Goal: Information Seeking & Learning: Learn about a topic

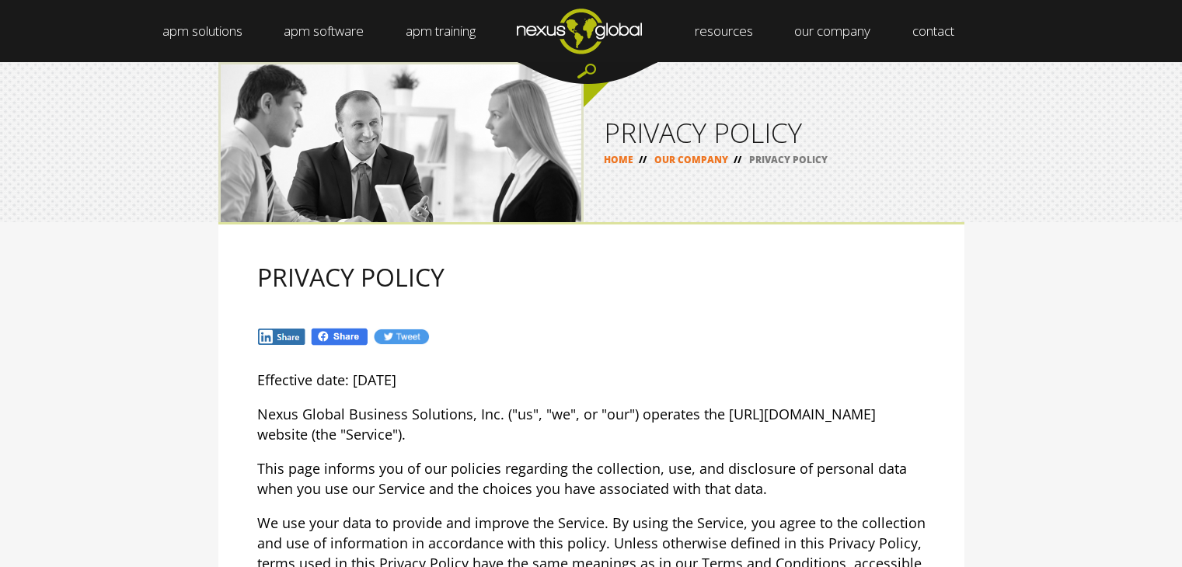
select select "English"
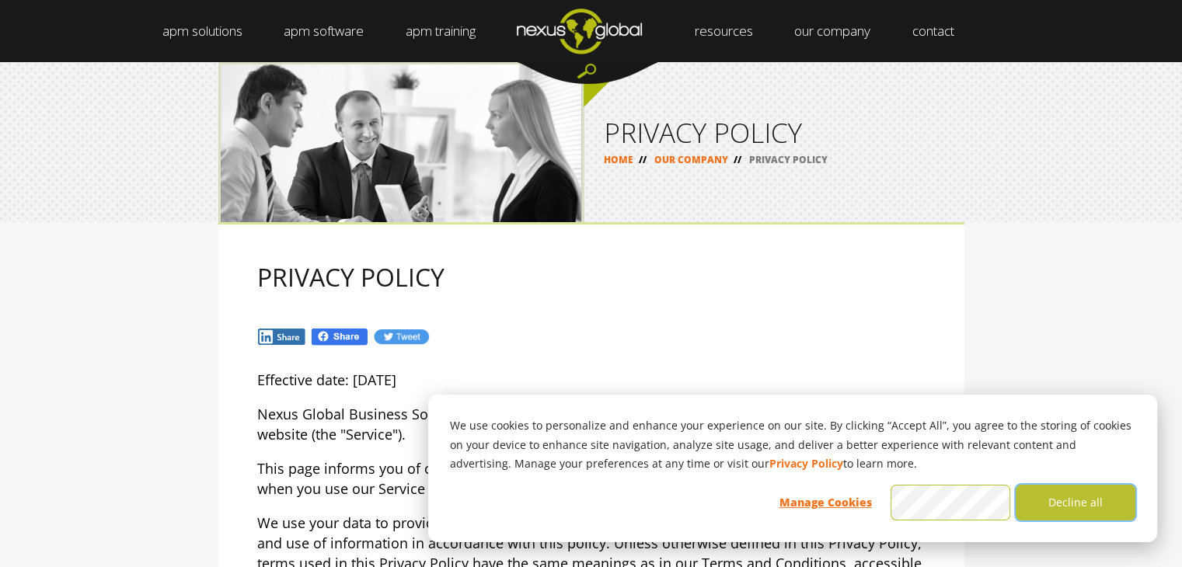
click at [1084, 506] on button "Decline all" at bounding box center [1076, 503] width 120 height 36
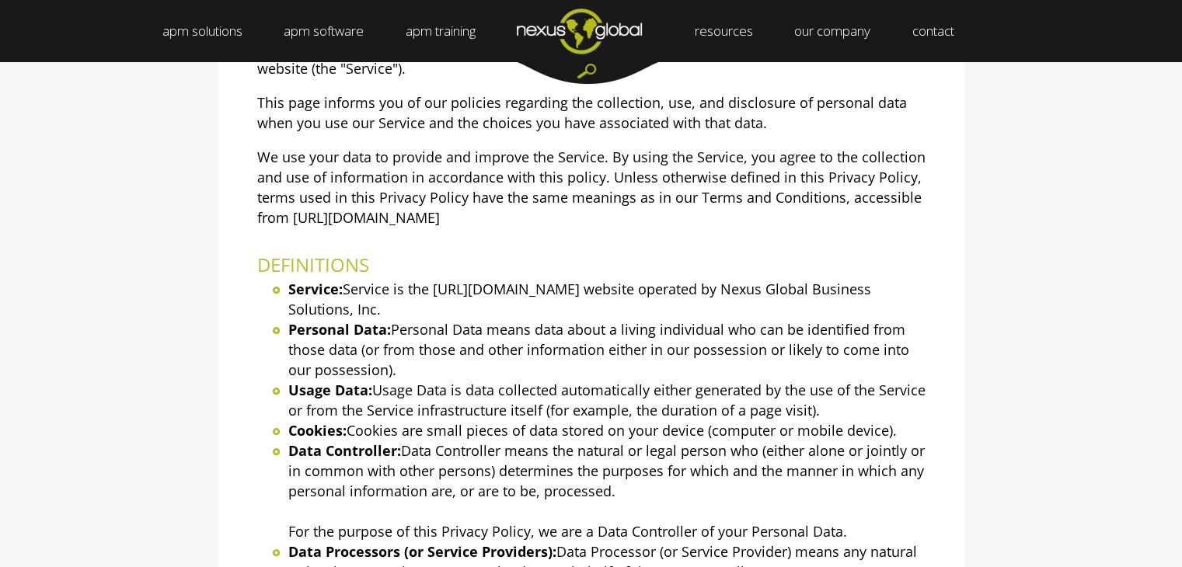
scroll to position [372, 0]
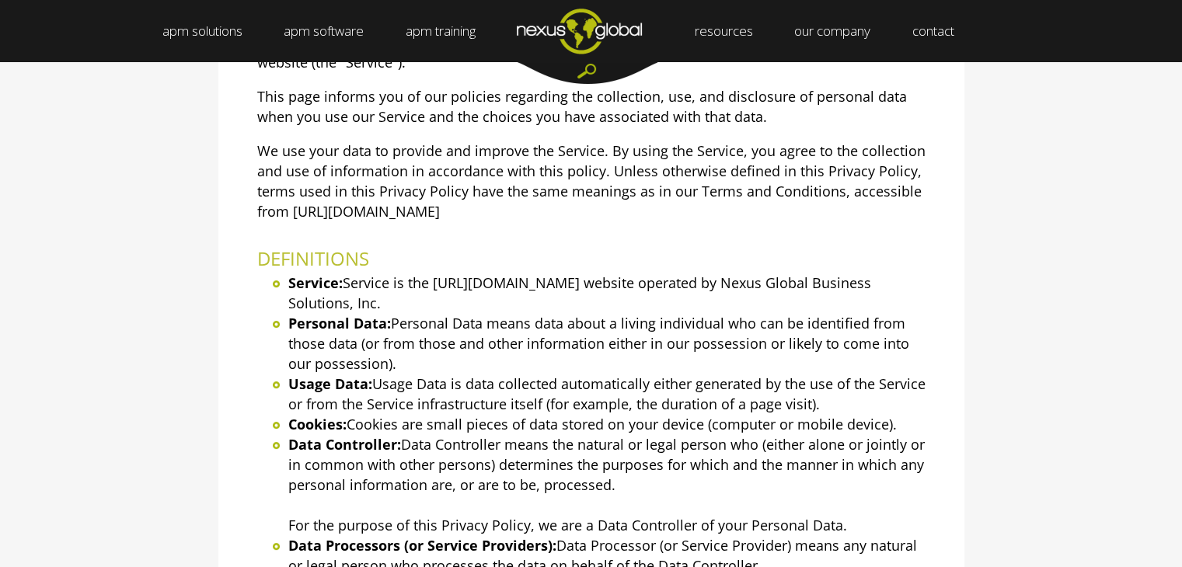
click at [599, 392] on li "Usage Data: Usage Data is data collected automatically either generated by the …" at bounding box center [606, 394] width 637 height 40
click at [596, 442] on li "Data Controller: Data Controller means the natural or legal person who (either …" at bounding box center [606, 485] width 637 height 101
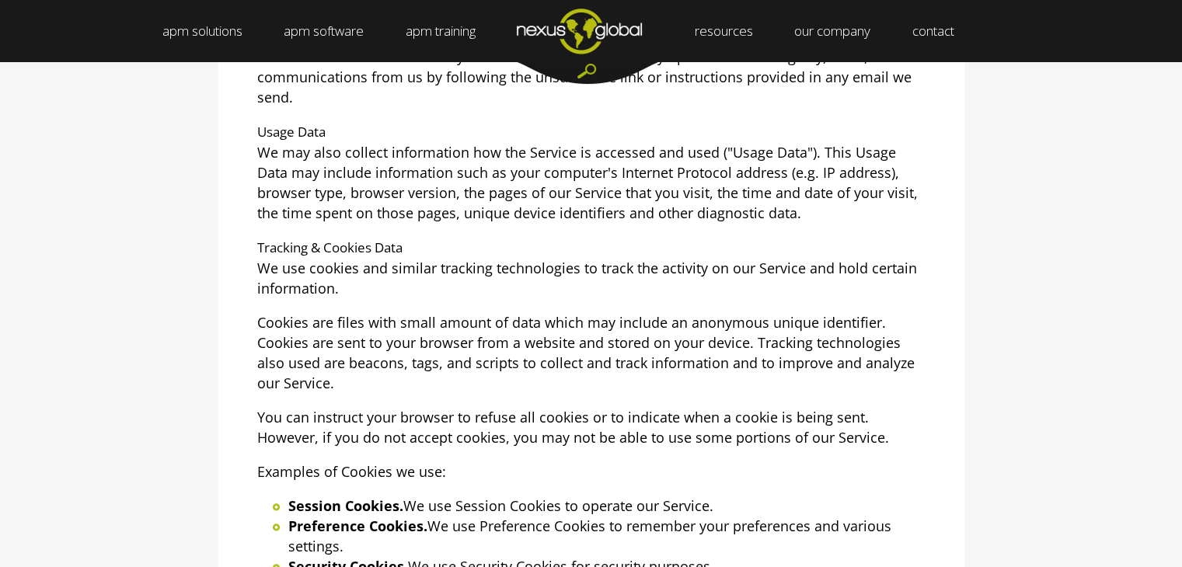
scroll to position [1392, 0]
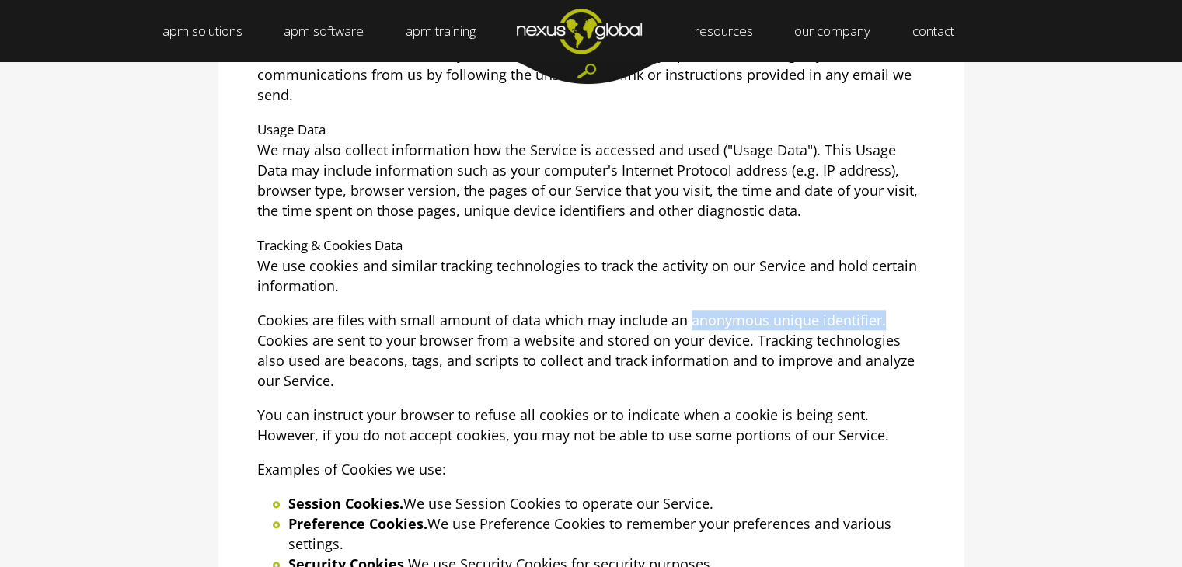
drag, startPoint x: 688, startPoint y: 317, endPoint x: 910, endPoint y: 326, distance: 222.5
click at [910, 326] on p "Cookies are files with small amount of data which may include an anonymous uniq…" at bounding box center [591, 350] width 669 height 81
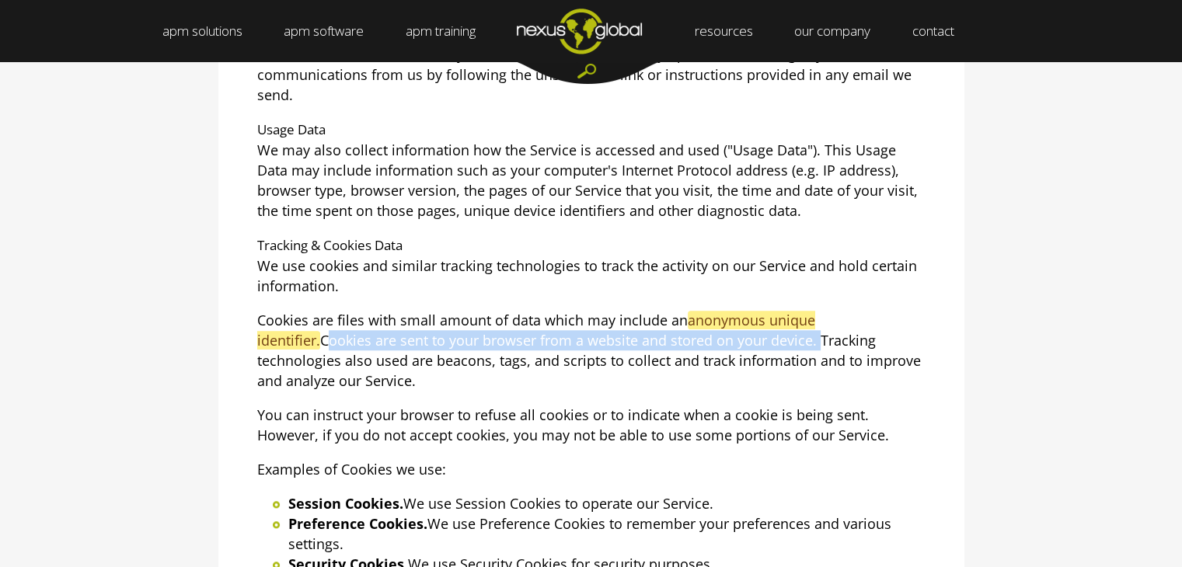
drag, startPoint x: 257, startPoint y: 337, endPoint x: 750, endPoint y: 343, distance: 493.7
click at [750, 343] on p "Cookies are files with small amount of data which may include an anonymous uniq…" at bounding box center [591, 350] width 669 height 81
click at [681, 327] on p "Cookies are files with small amount of data which may include an anonymous uniq…" at bounding box center [591, 350] width 669 height 81
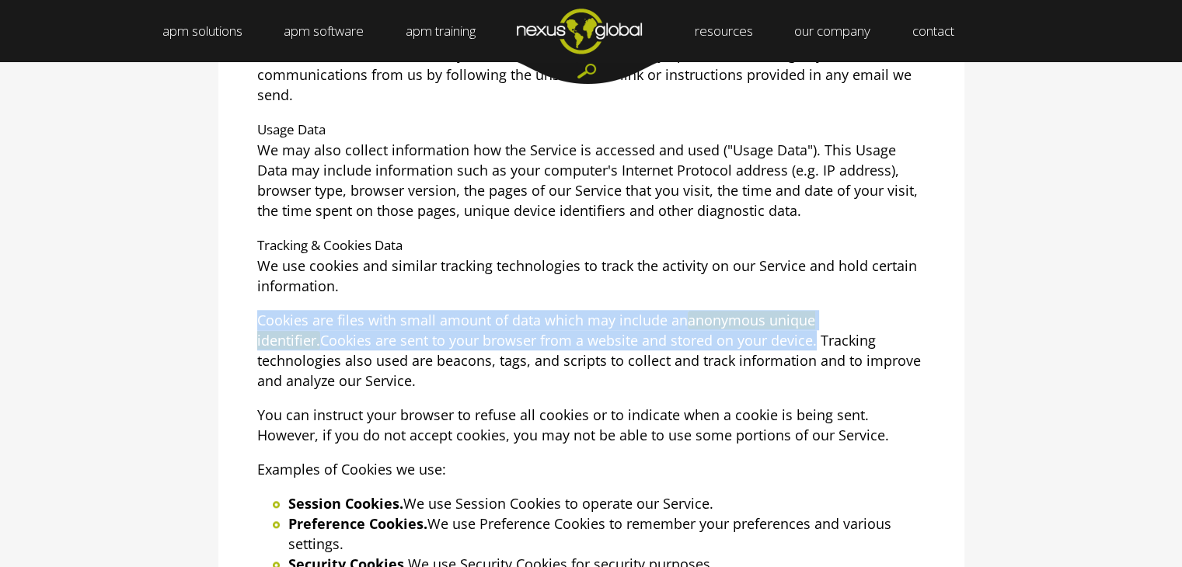
drag, startPoint x: 254, startPoint y: 309, endPoint x: 748, endPoint y: 337, distance: 494.4
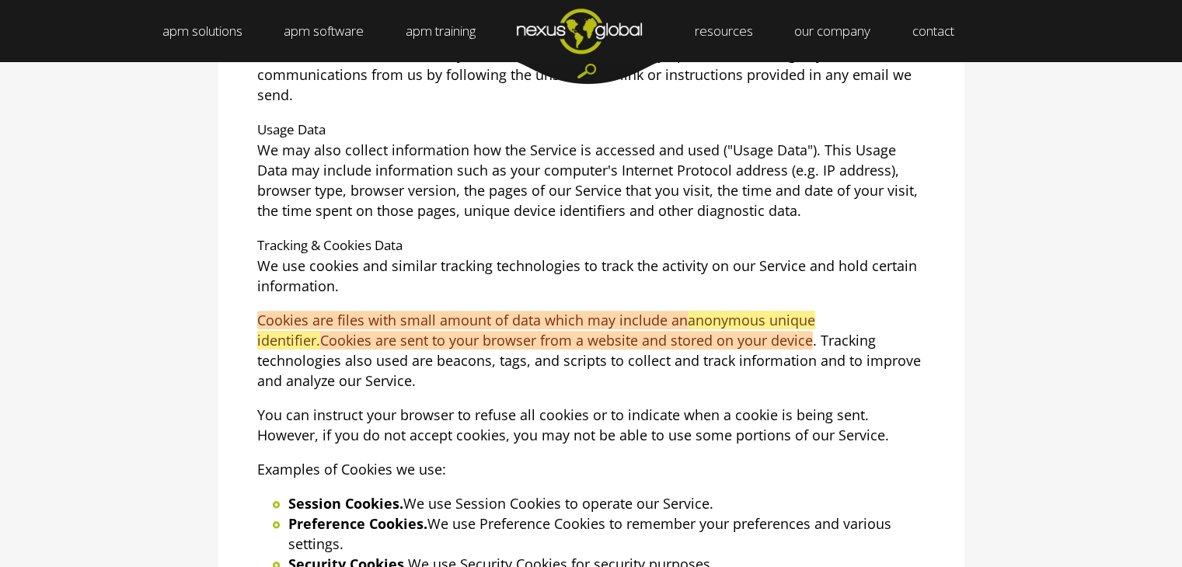
click at [911, 408] on p "You can instruct your browser to refuse all cookies or to indicate when a cooki…" at bounding box center [591, 425] width 669 height 40
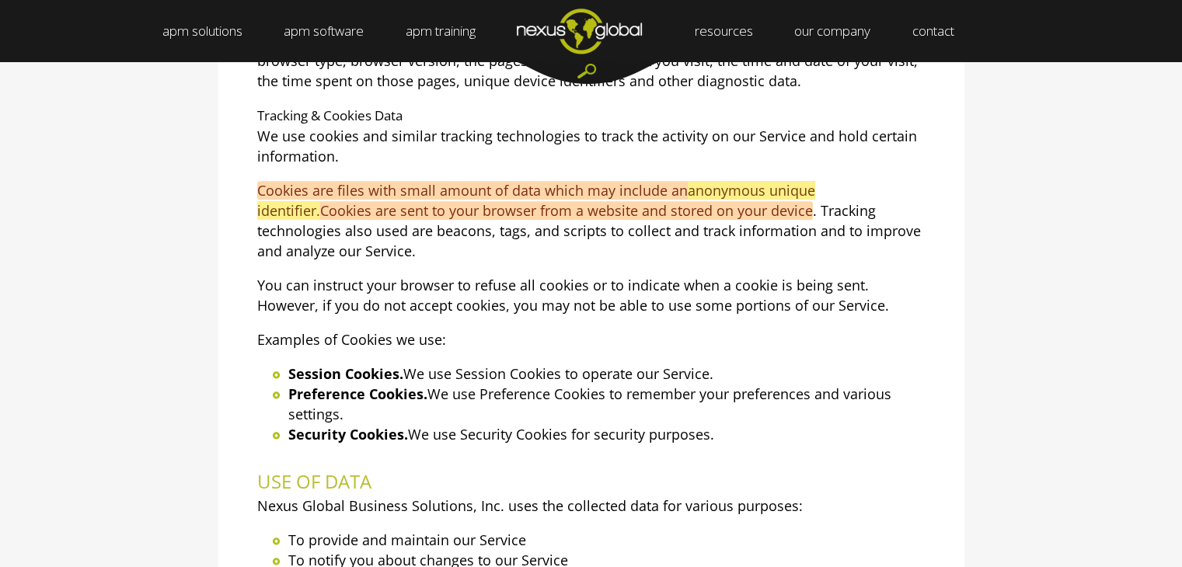
scroll to position [1524, 0]
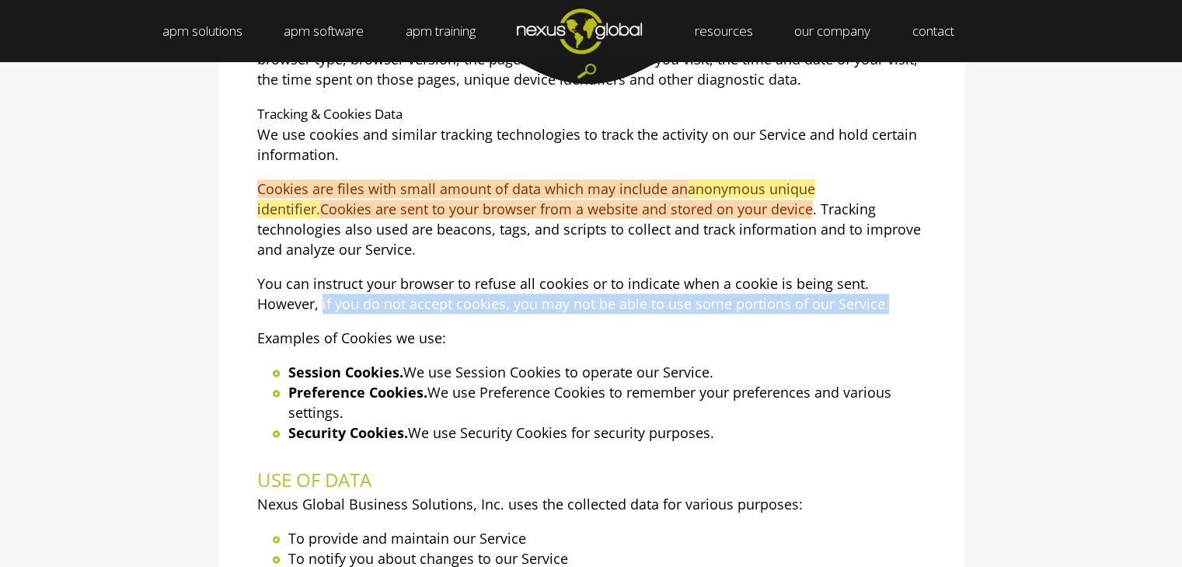
drag, startPoint x: 322, startPoint y: 305, endPoint x: 902, endPoint y: 300, distance: 579.9
click at [902, 300] on p "You can instruct your browser to refuse all cookies or to indicate when a cooki…" at bounding box center [591, 294] width 669 height 40
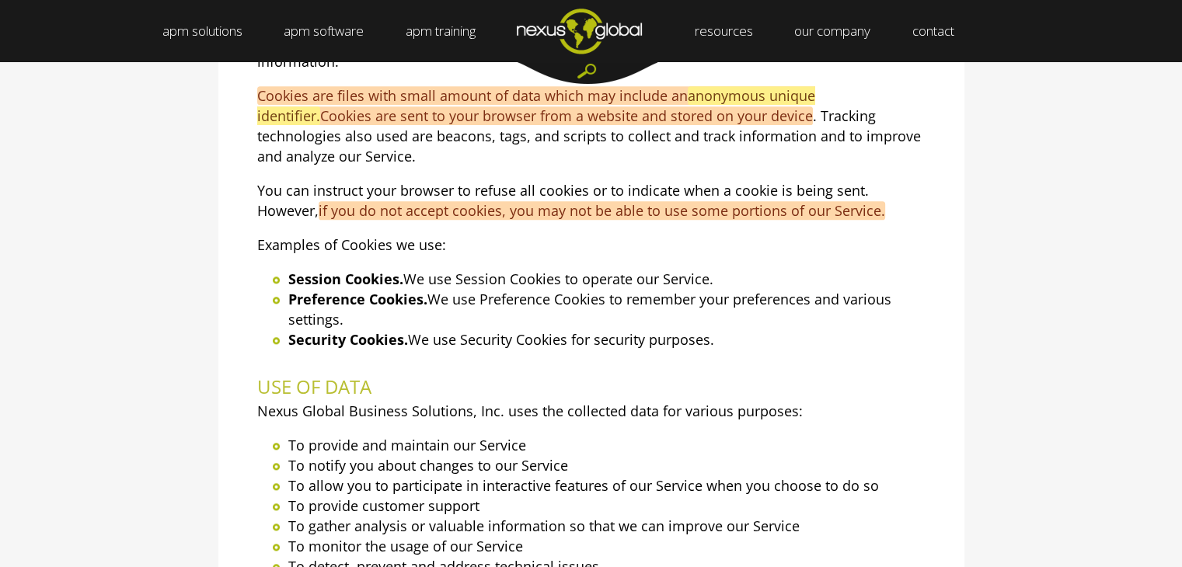
scroll to position [1618, 0]
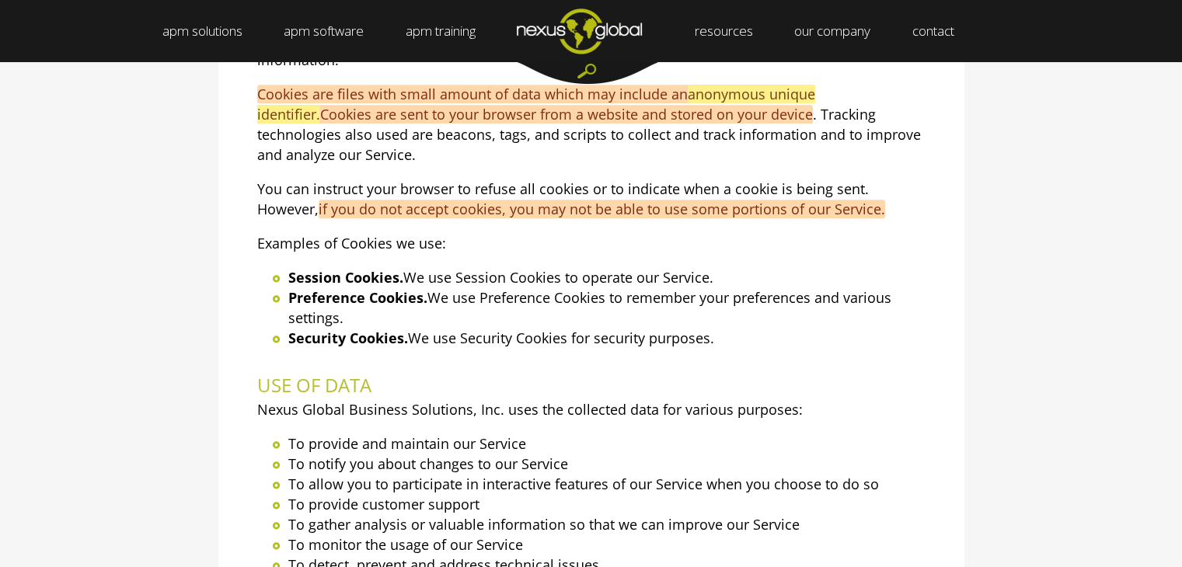
drag, startPoint x: 286, startPoint y: 271, endPoint x: 779, endPoint y: 333, distance: 496.8
click at [779, 333] on ul "Session Cookies. We use Session Cookies to operate our Service. Preference Cook…" at bounding box center [591, 307] width 669 height 81
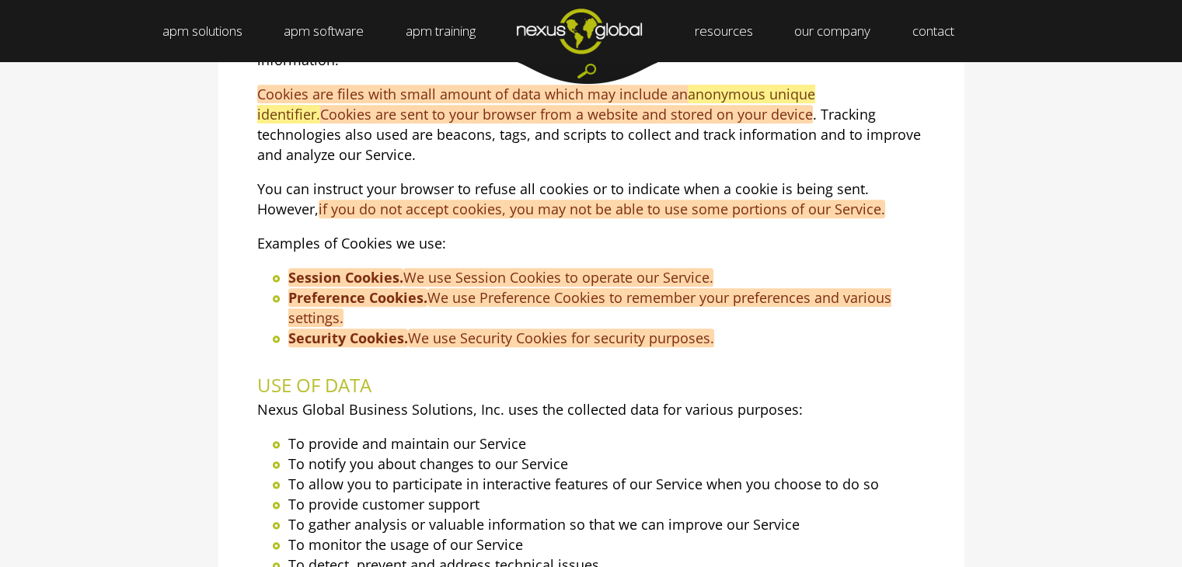
click at [899, 340] on li "Security Cookies. We use Security Cookies for security purposes." at bounding box center [606, 338] width 637 height 20
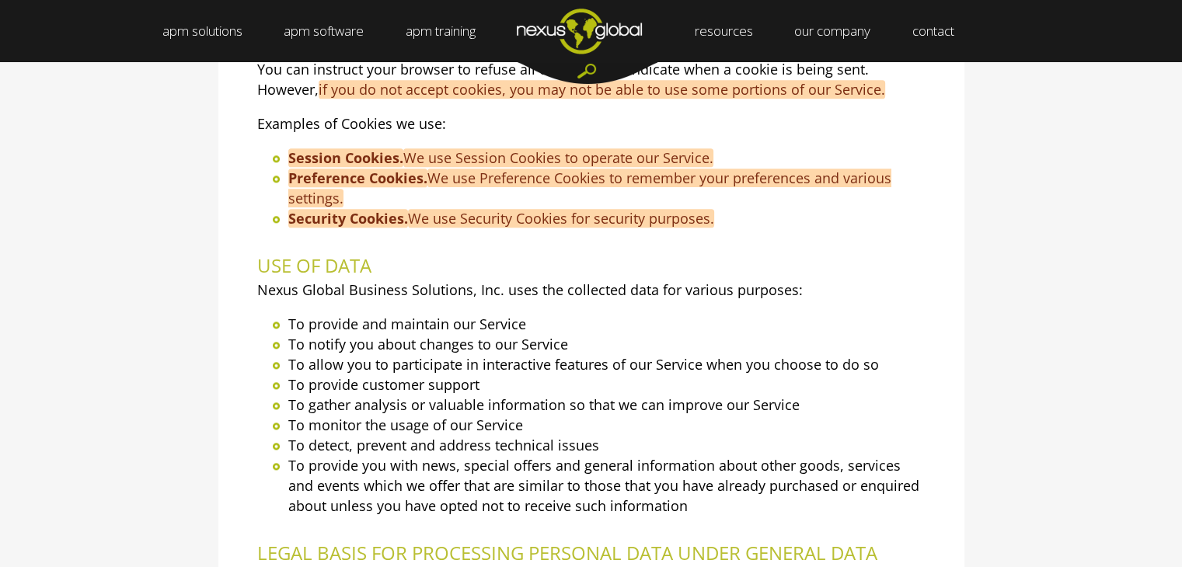
scroll to position [1740, 0]
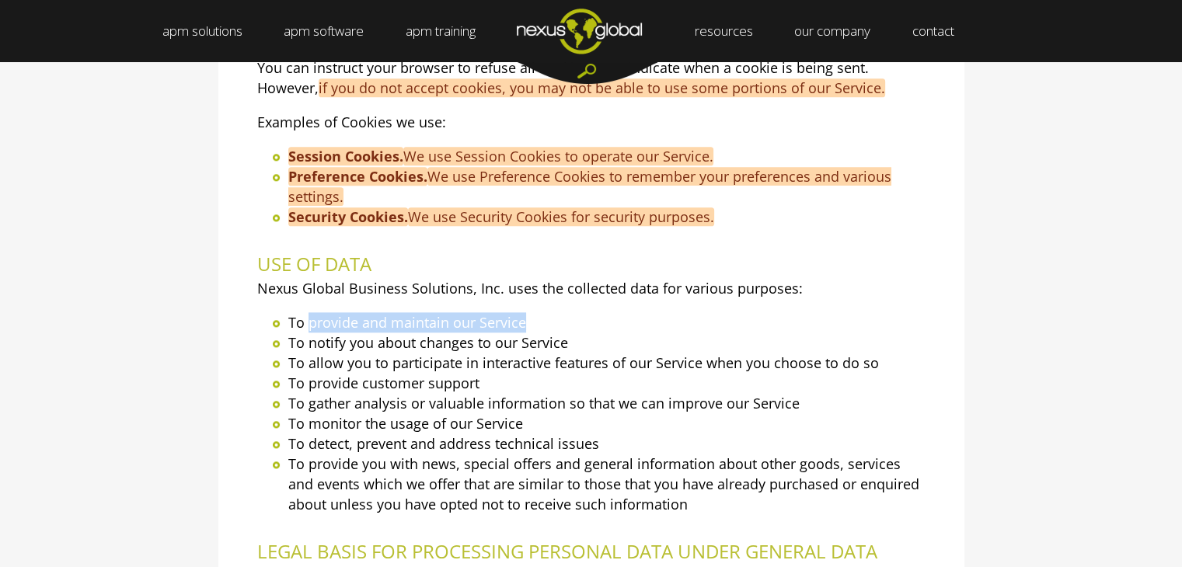
drag, startPoint x: 308, startPoint y: 323, endPoint x: 531, endPoint y: 315, distance: 223.2
click at [531, 315] on li "To provide and maintain our Service" at bounding box center [606, 323] width 637 height 20
click at [385, 348] on li "To notify you about changes to our Service" at bounding box center [606, 343] width 637 height 20
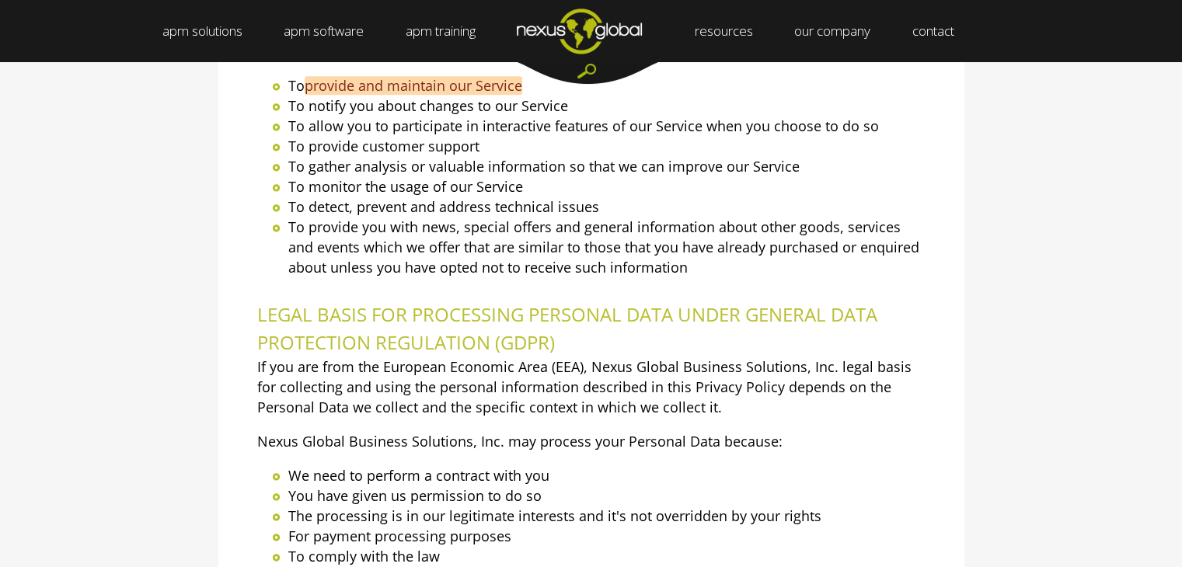
scroll to position [1984, 0]
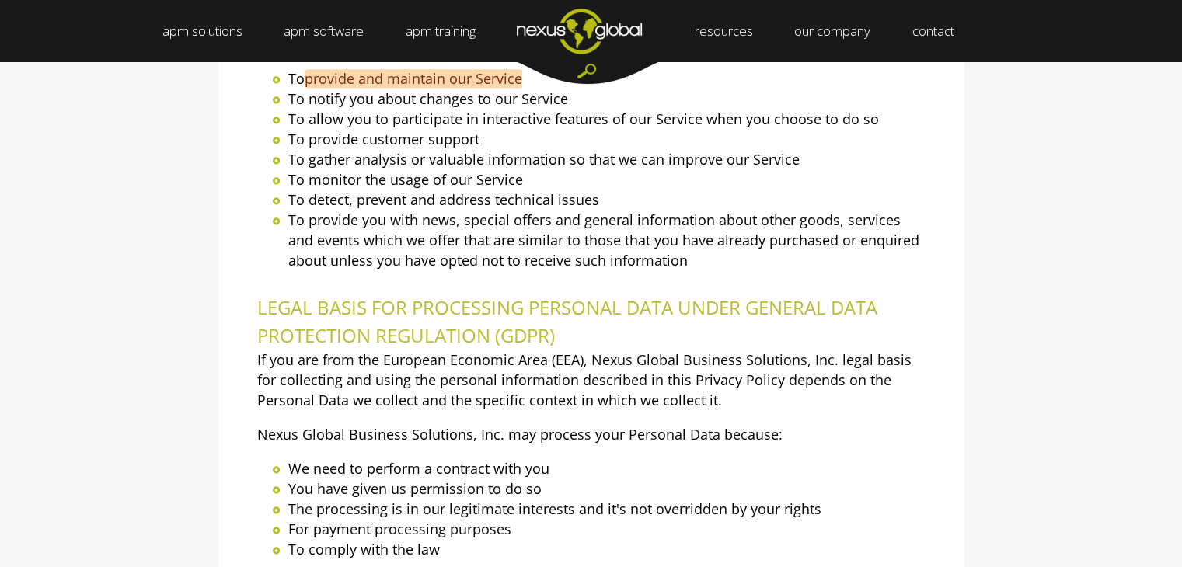
drag, startPoint x: 375, startPoint y: 383, endPoint x: 327, endPoint y: 400, distance: 50.2
click at [327, 400] on p "If you are from the European Economic Area (EEA), Nexus Global Business Solutio…" at bounding box center [591, 380] width 669 height 61
drag, startPoint x: 387, startPoint y: 362, endPoint x: 576, endPoint y: 363, distance: 188.9
click at [576, 363] on p "If you are from the European Economic Area (EEA), Nexus Global Business Solutio…" at bounding box center [591, 380] width 669 height 61
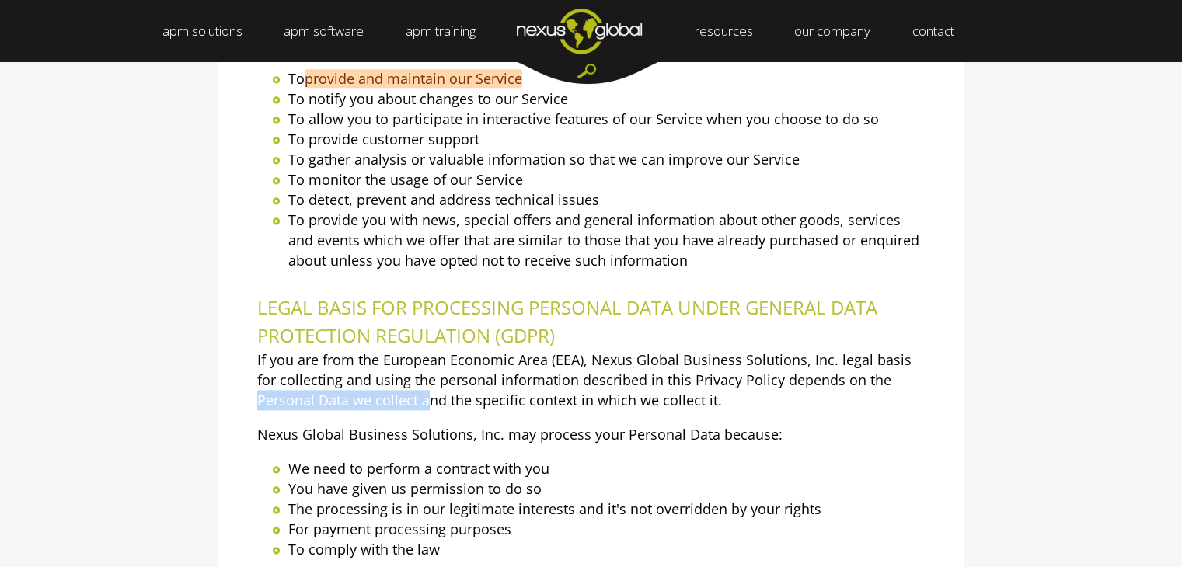
drag, startPoint x: 867, startPoint y: 379, endPoint x: 367, endPoint y: 402, distance: 500.4
click at [367, 402] on p "If you are from the European Economic Area (EEA), Nexus Global Business Solutio…" at bounding box center [591, 380] width 669 height 61
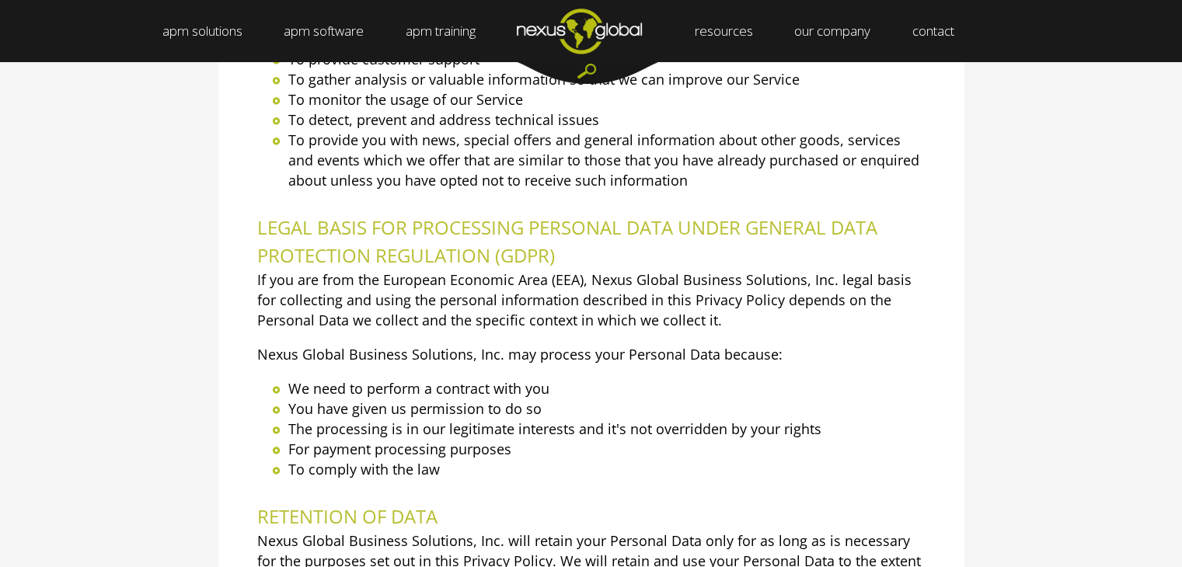
scroll to position [2065, 0]
drag, startPoint x: 414, startPoint y: 300, endPoint x: 672, endPoint y: 306, distance: 258.1
click at [672, 306] on p "If you are from the European Economic Area (EEA), Nexus Global Business Solutio…" at bounding box center [591, 299] width 669 height 61
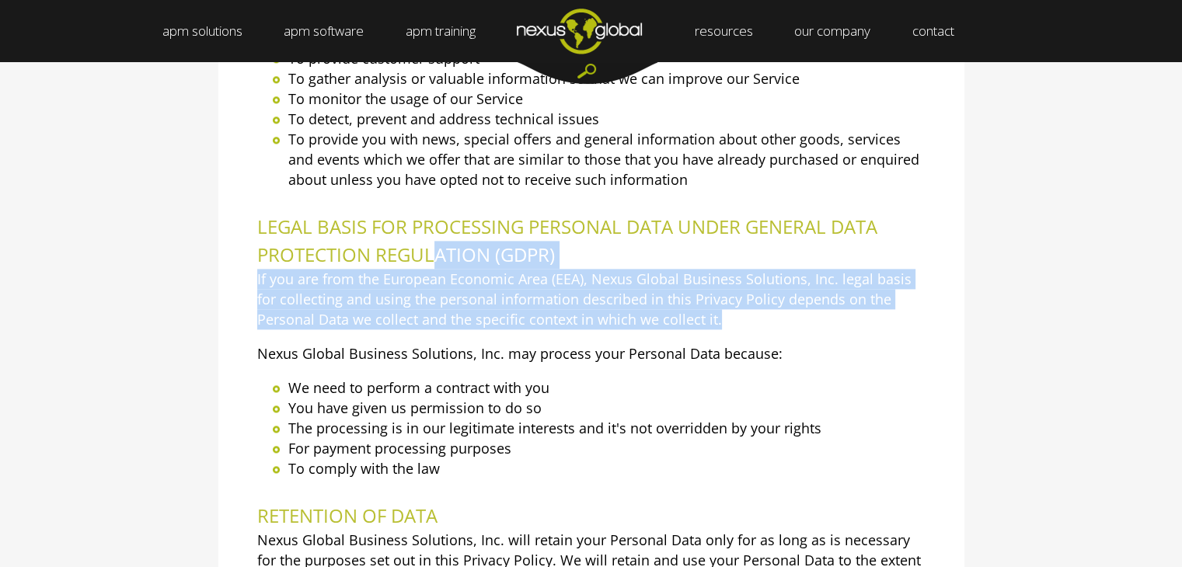
drag, startPoint x: 669, startPoint y: 318, endPoint x: 432, endPoint y: 255, distance: 244.6
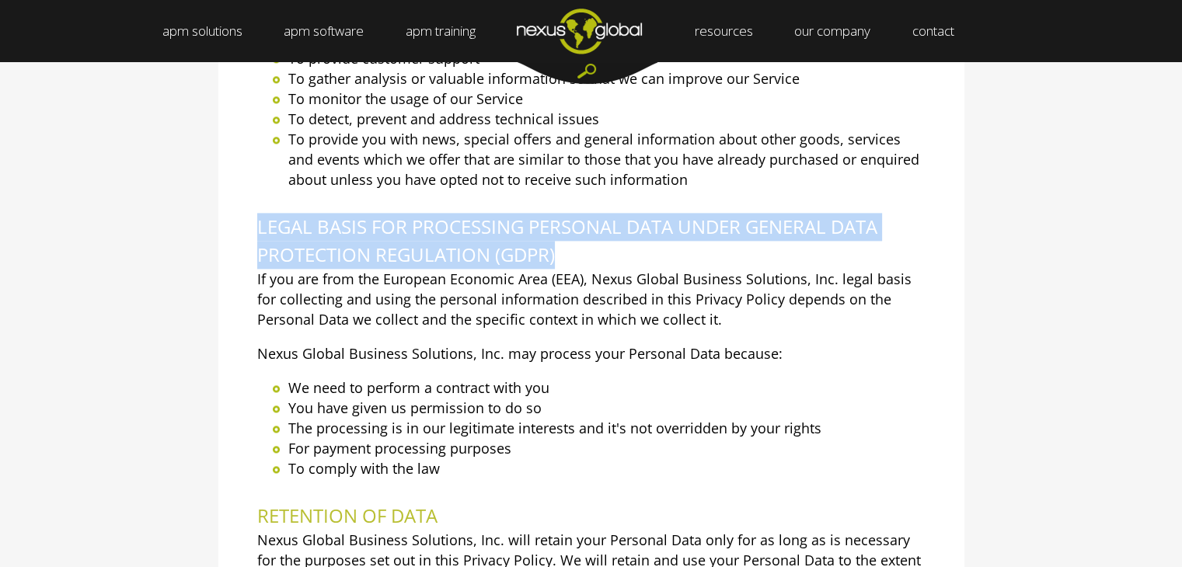
drag, startPoint x: 251, startPoint y: 227, endPoint x: 623, endPoint y: 246, distance: 372.9
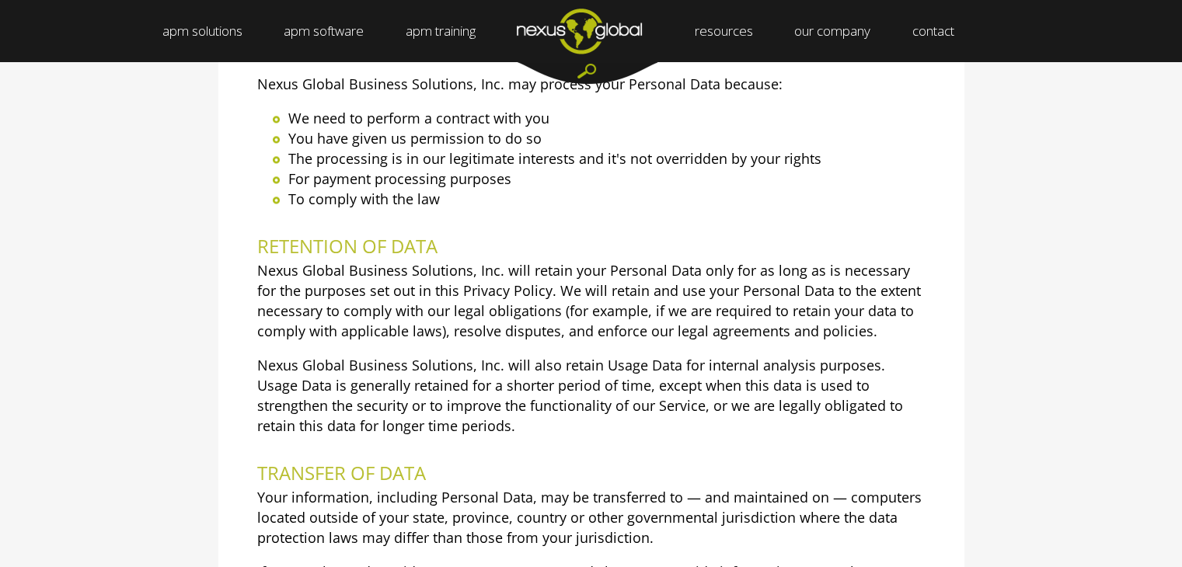
scroll to position [2337, 0]
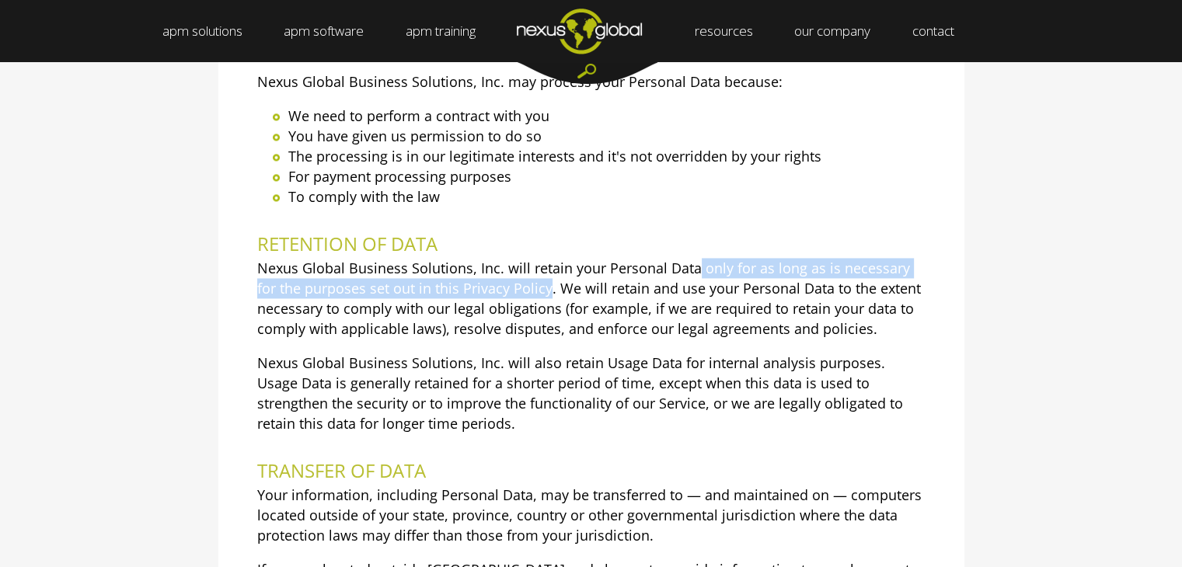
drag, startPoint x: 693, startPoint y: 264, endPoint x: 525, endPoint y: 290, distance: 170.7
click at [525, 290] on p "Nexus Global Business Solutions, Inc. will retain your Personal Data only for a…" at bounding box center [591, 298] width 669 height 81
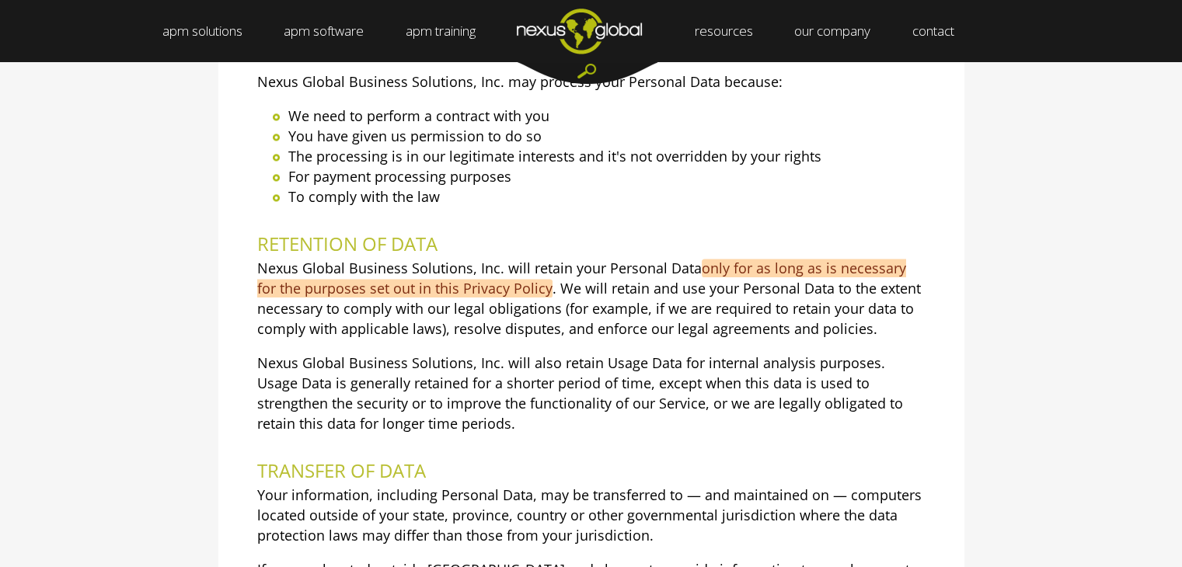
click at [774, 329] on p "Nexus Global Business Solutions, Inc. will retain your Personal Data only for a…" at bounding box center [591, 298] width 669 height 81
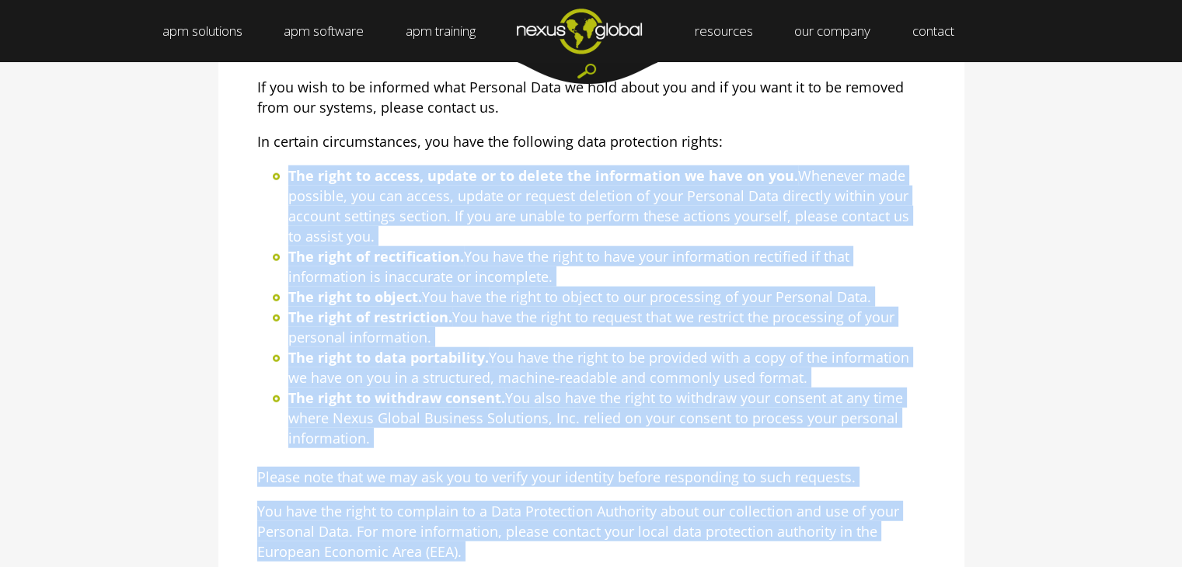
scroll to position [3970, 0]
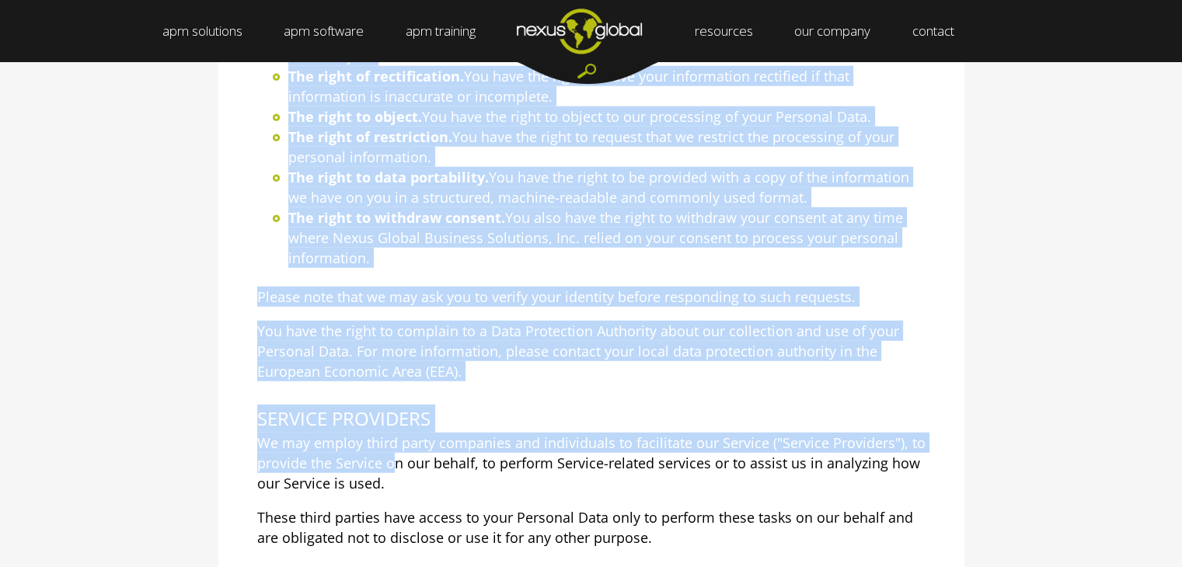
drag, startPoint x: 287, startPoint y: 228, endPoint x: 393, endPoint y: 262, distance: 111.9
click at [393, 262] on ul "The right to access, update or to delete the information we have on you. Whenev…" at bounding box center [591, 126] width 669 height 283
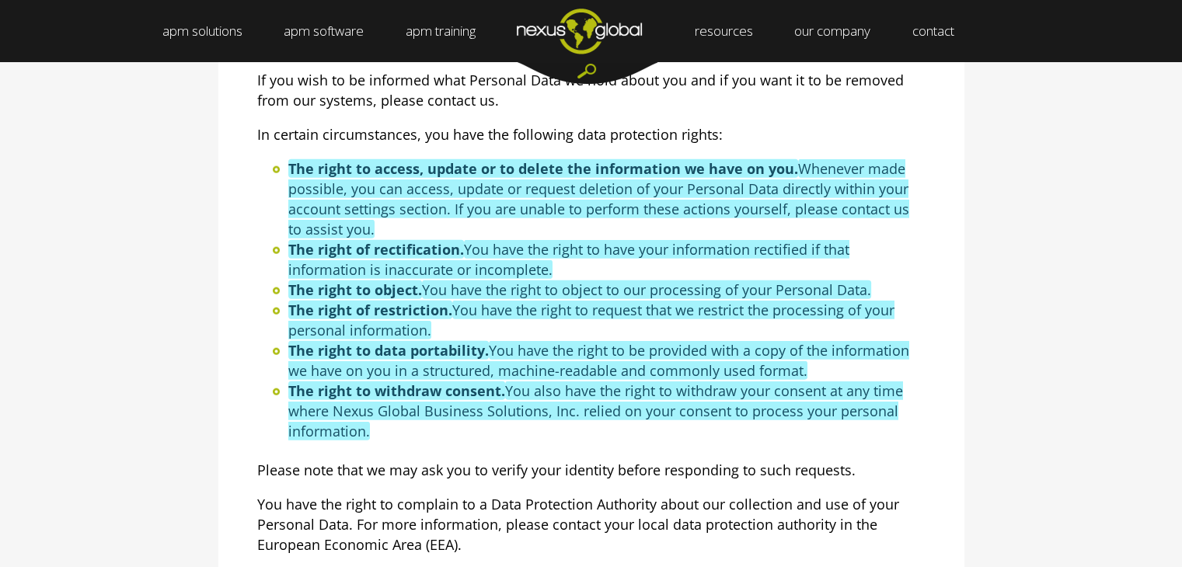
scroll to position [3766, 0]
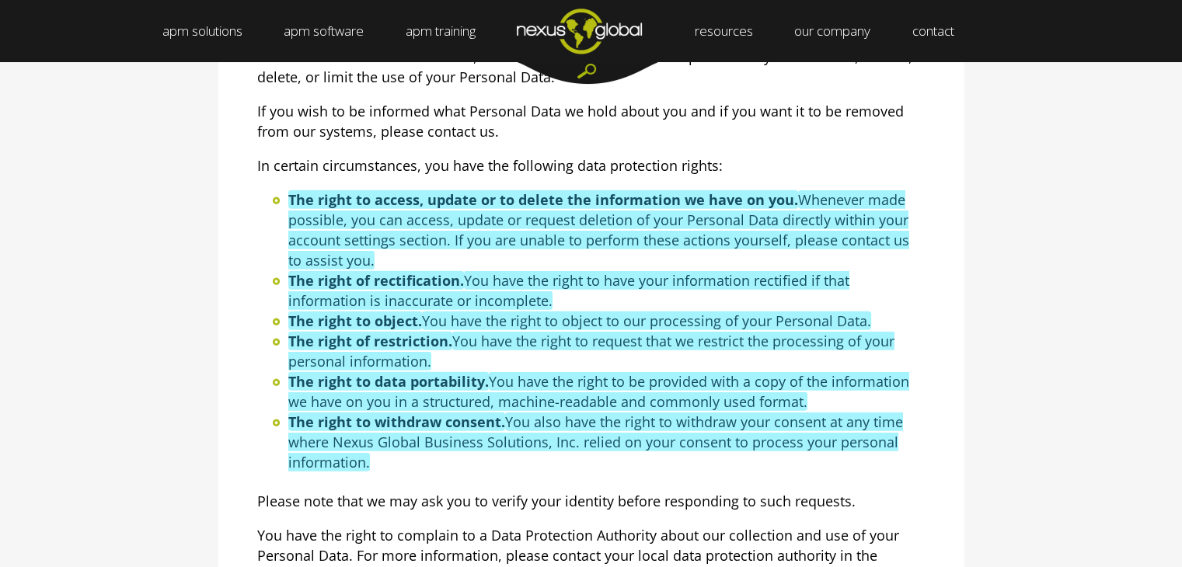
click at [341, 160] on p "In certain circumstances, you have the following data protection rights:" at bounding box center [591, 165] width 669 height 20
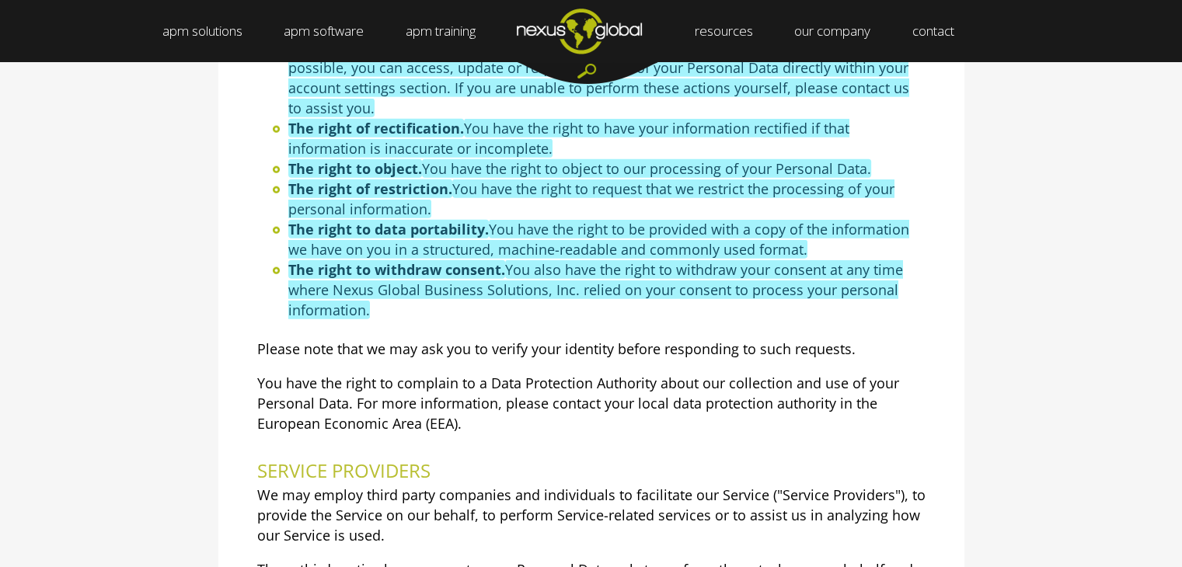
scroll to position [3921, 0]
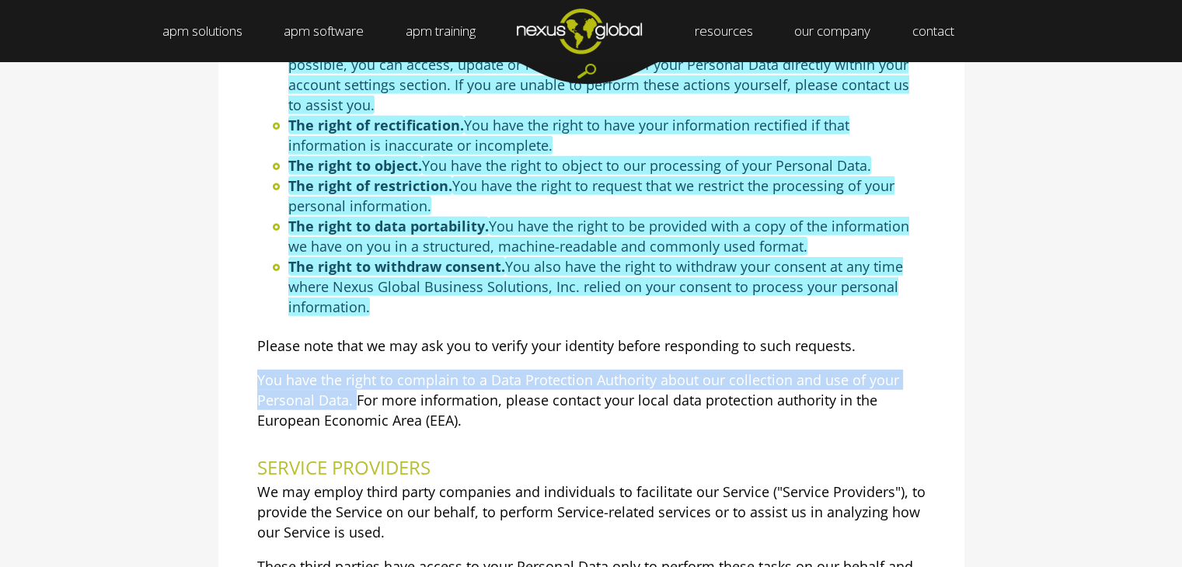
drag, startPoint x: 257, startPoint y: 371, endPoint x: 355, endPoint y: 396, distance: 101.1
click at [355, 396] on p "You have the right to complain to a Data Protection Authority about our collect…" at bounding box center [591, 400] width 669 height 61
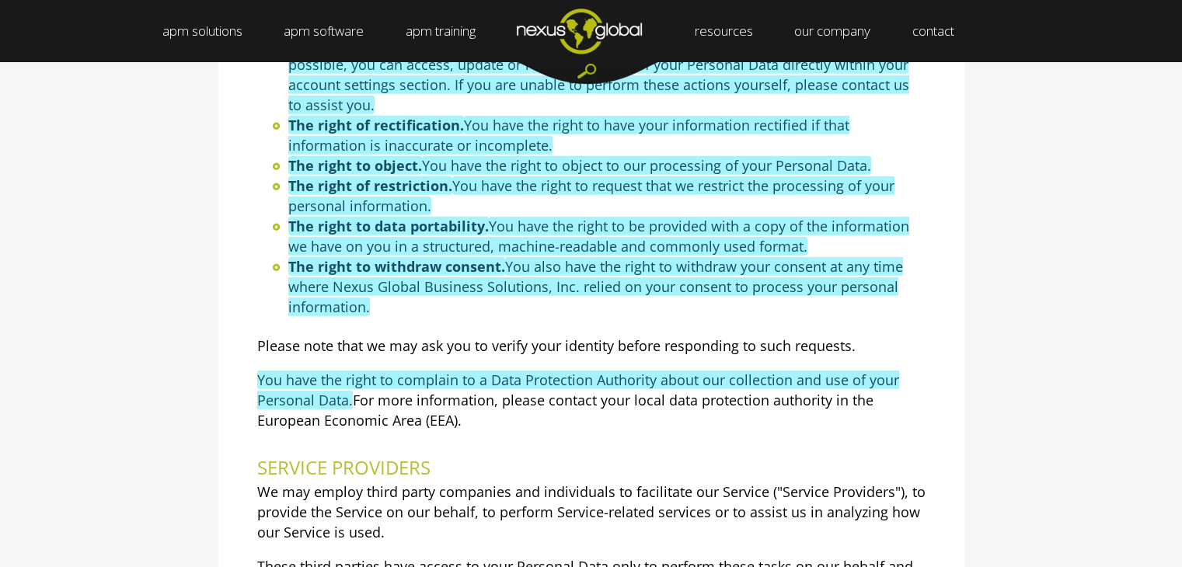
click at [541, 456] on h2 "SERVICE PROVIDERS" at bounding box center [591, 468] width 669 height 28
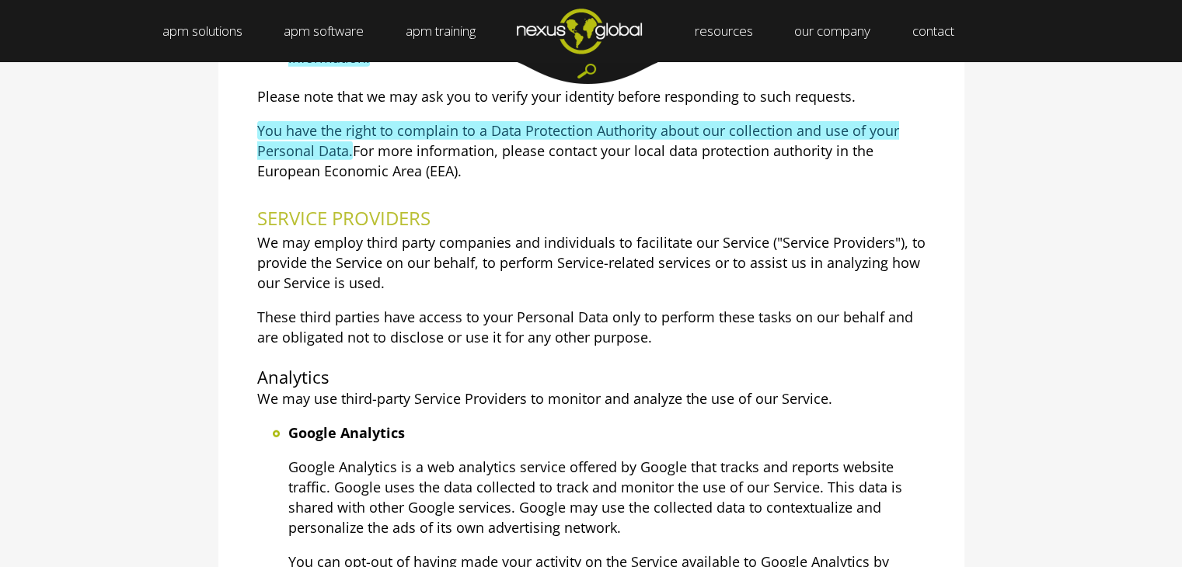
scroll to position [4173, 0]
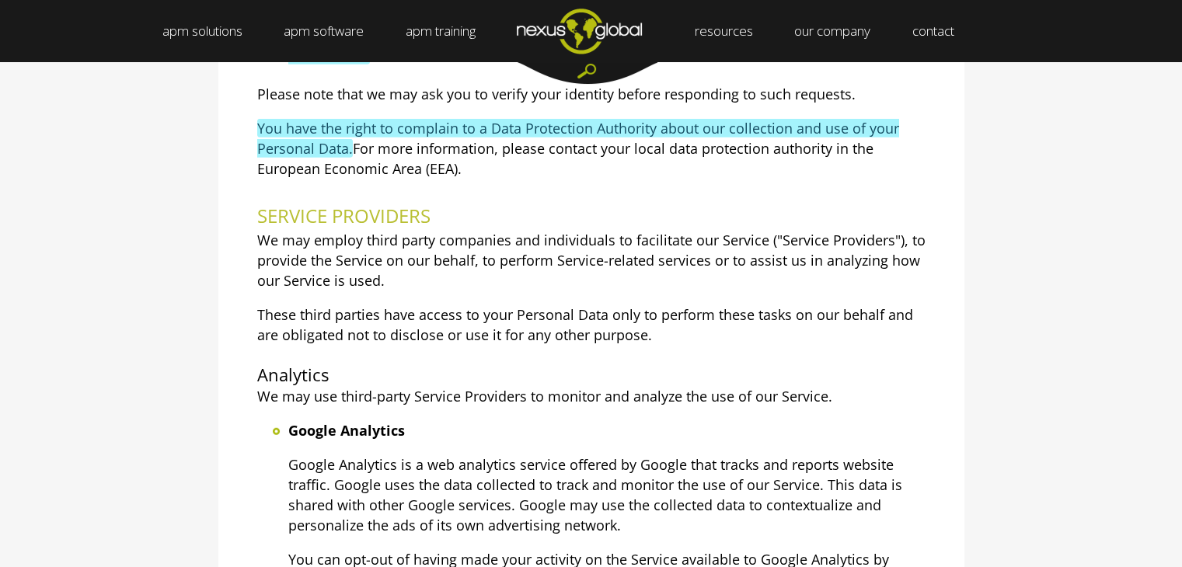
click at [541, 456] on p "Google Analytics is a web analytics service offered by Google that tracks and r…" at bounding box center [606, 495] width 637 height 81
click at [458, 371] on h3 "Analytics" at bounding box center [591, 376] width 669 height 22
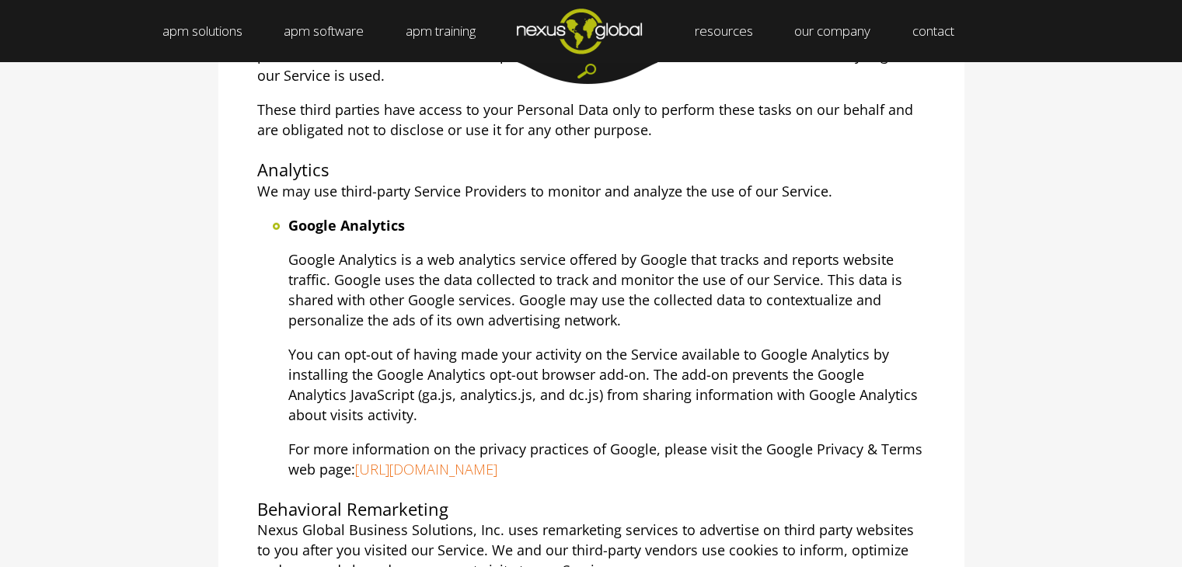
scroll to position [4381, 0]
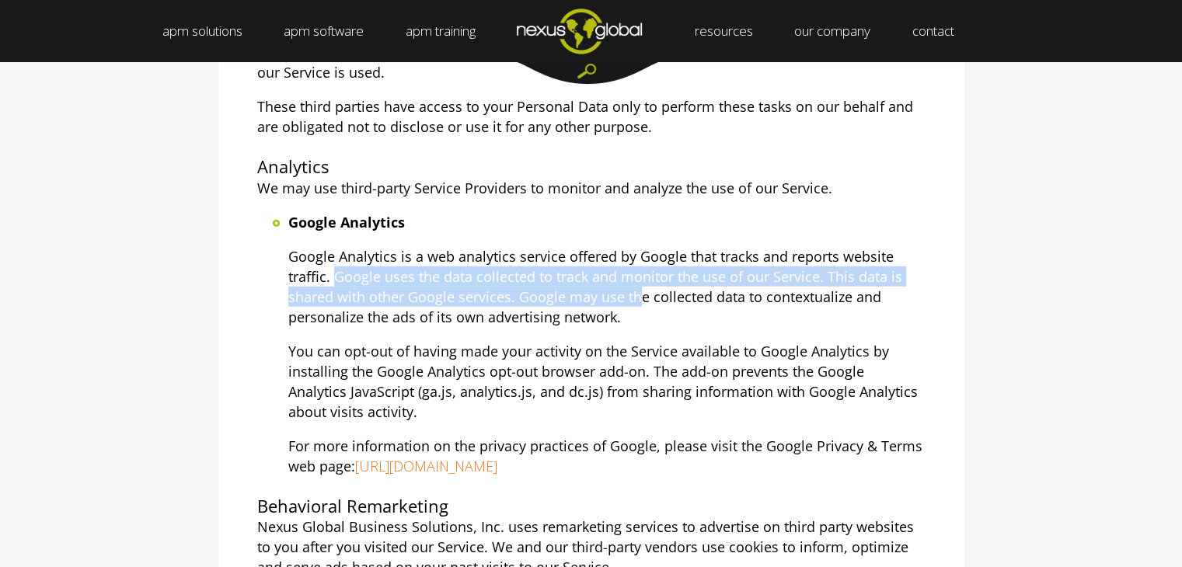
drag, startPoint x: 336, startPoint y: 274, endPoint x: 635, endPoint y: 299, distance: 300.4
click at [635, 299] on p "Google Analytics is a web analytics service offered by Google that tracks and r…" at bounding box center [606, 286] width 637 height 81
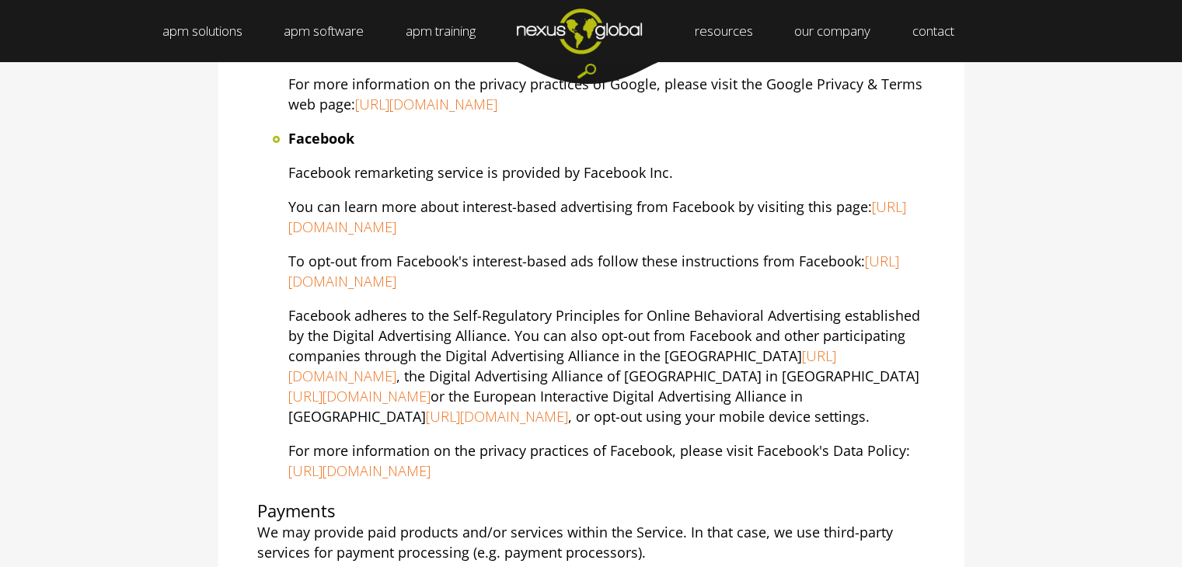
scroll to position [5087, 0]
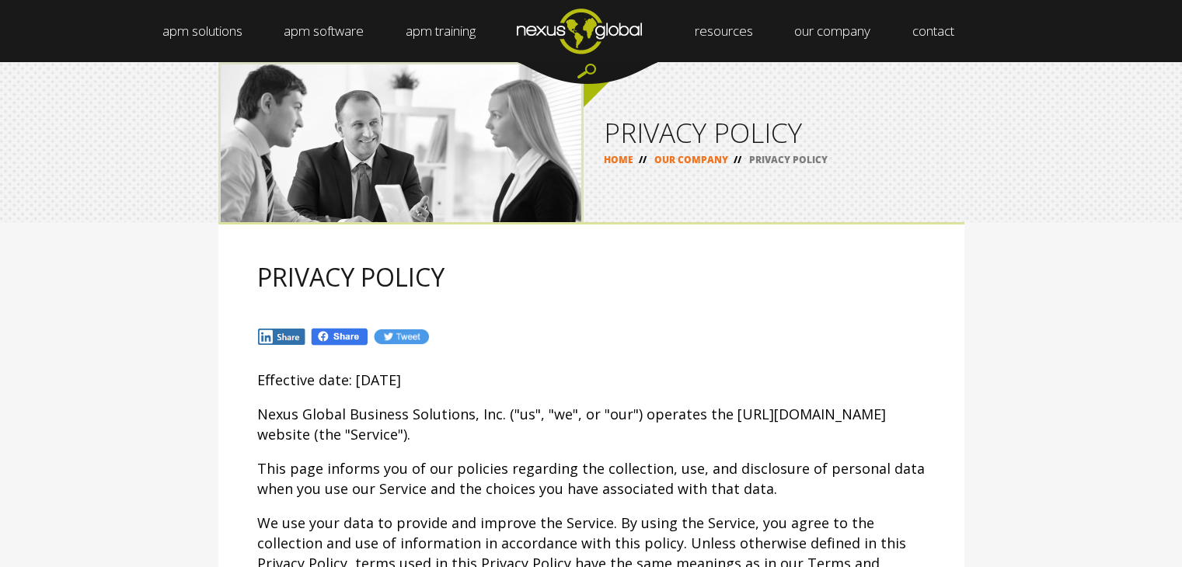
select select "English"
